Goal: Task Accomplishment & Management: Use online tool/utility

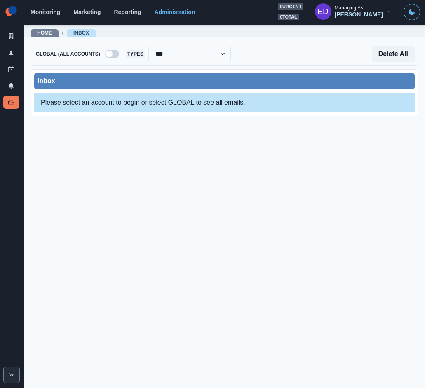
click at [167, 93] on div "Please select an account to begin or select GLOBAL to see all emails." at bounding box center [224, 103] width 381 height 20
click at [181, 105] on div "Please select an account to begin or select GLOBAL to see all emails." at bounding box center [224, 103] width 381 height 20
click at [162, 73] on div "Inbox" at bounding box center [224, 81] width 381 height 16
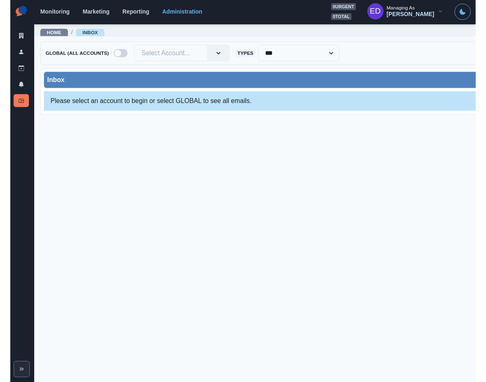
scroll to position [0, 0]
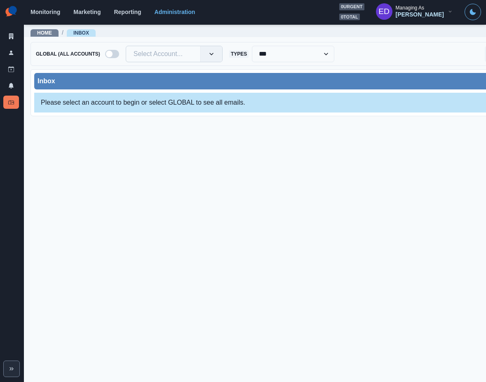
click at [150, 50] on div at bounding box center [163, 54] width 59 height 12
click at [162, 53] on div at bounding box center [163, 54] width 59 height 12
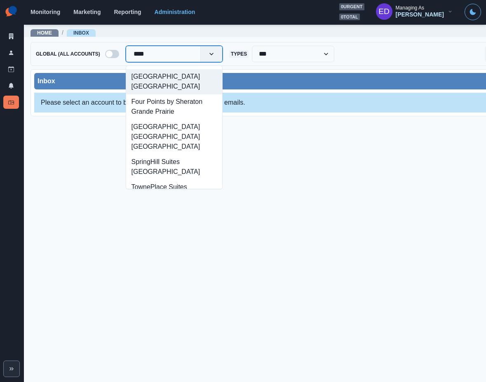
type input "*****"
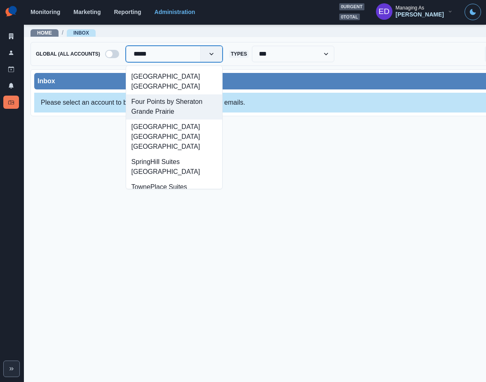
click at [180, 104] on div "Four Points by Sheraton Grande Prairie" at bounding box center [174, 106] width 96 height 25
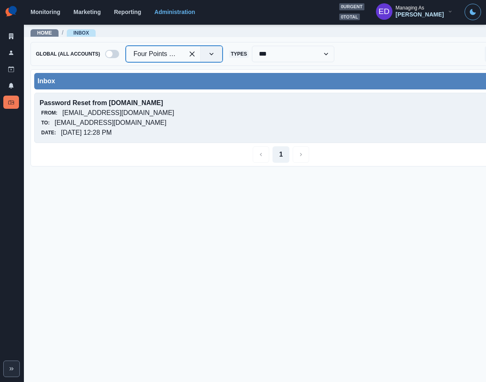
scroll to position [1, 0]
click at [128, 116] on div "From: [EMAIL_ADDRESS][DOMAIN_NAME]" at bounding box center [233, 113] width 386 height 10
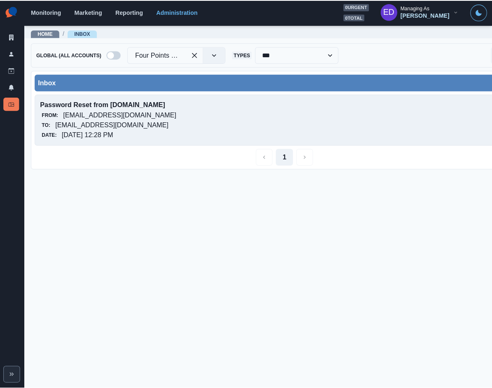
scroll to position [0, 0]
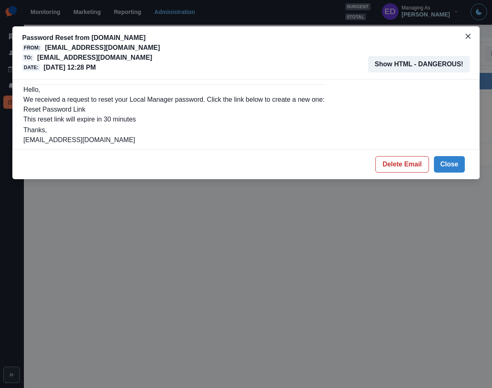
click at [59, 110] on link "Reset Password Link" at bounding box center [55, 109] width 62 height 7
